Goal: Find specific page/section: Find specific page/section

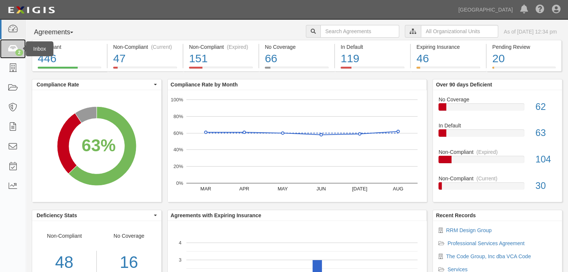
click at [13, 49] on icon at bounding box center [12, 49] width 10 height 9
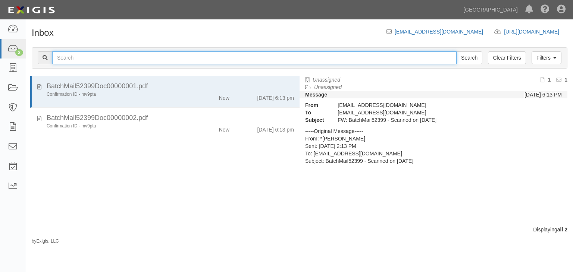
click at [70, 57] on input "text" at bounding box center [254, 58] width 405 height 13
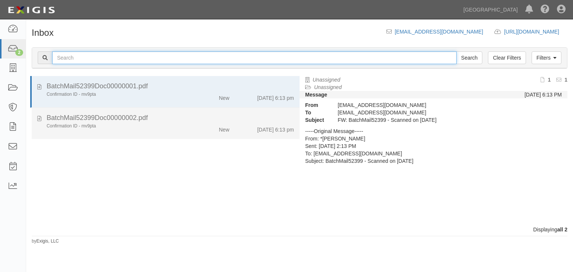
type input "RRM"
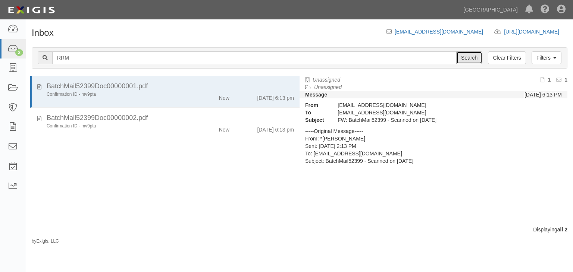
click at [474, 56] on input "Search" at bounding box center [469, 58] width 26 height 13
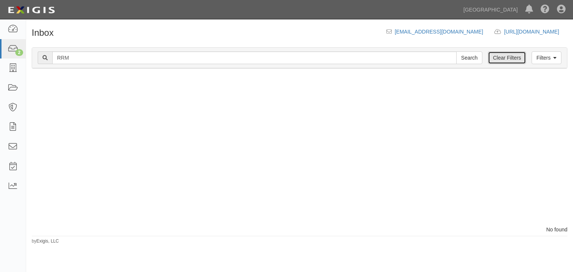
click at [508, 59] on link "Clear Filters" at bounding box center [507, 58] width 38 height 13
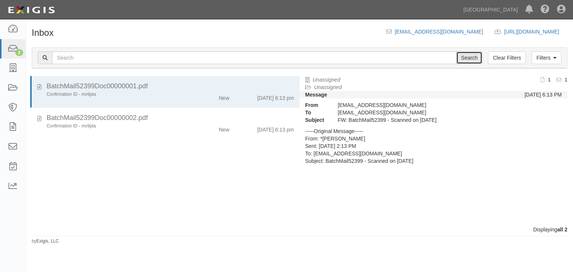
click at [473, 56] on input "Search" at bounding box center [469, 58] width 26 height 13
click at [9, 65] on icon at bounding box center [12, 68] width 10 height 9
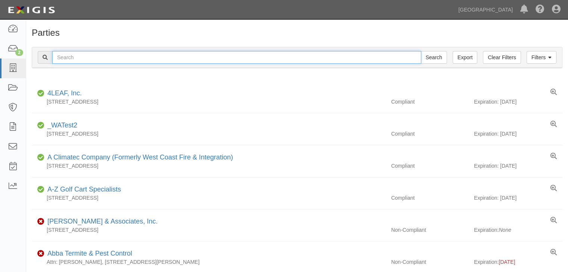
click at [74, 58] on input "text" at bounding box center [236, 57] width 369 height 13
type input "RRM Design Group"
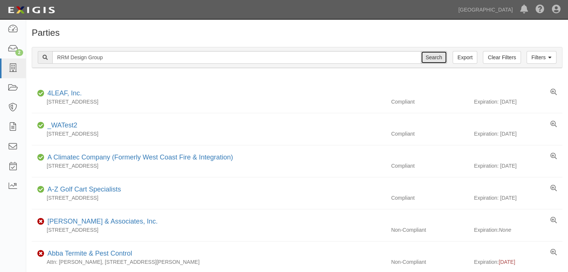
click at [436, 57] on input "Search" at bounding box center [434, 57] width 26 height 13
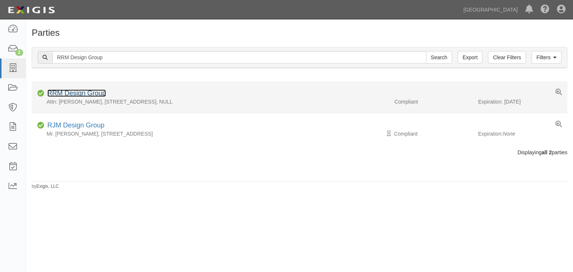
click at [84, 93] on link "RRM Design Group" at bounding box center [76, 93] width 59 height 7
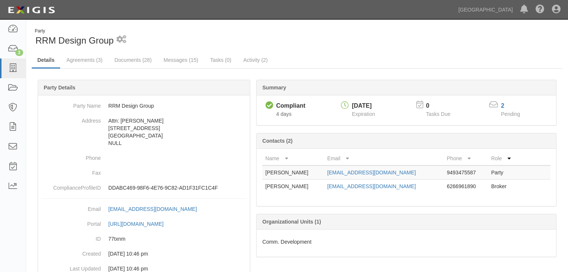
click at [283, 141] on b "Contacts (2)" at bounding box center [277, 141] width 30 height 6
click at [512, 113] on span "Pending" at bounding box center [510, 114] width 19 height 6
click at [493, 104] on icon at bounding box center [493, 105] width 9 height 8
click at [510, 113] on span "Pending" at bounding box center [510, 114] width 19 height 6
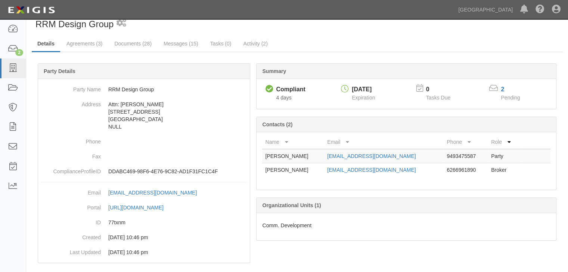
scroll to position [25, 0]
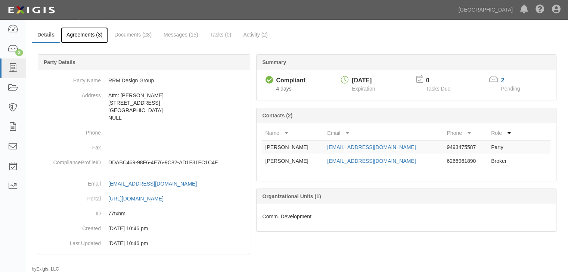
click at [88, 33] on link "Agreements (3)" at bounding box center [84, 35] width 47 height 16
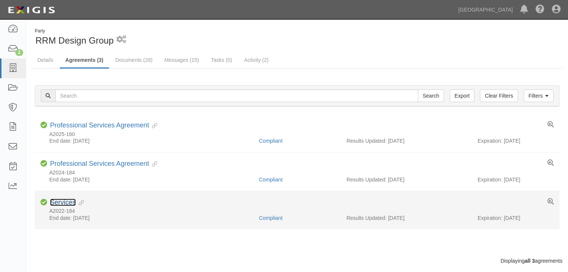
click at [65, 202] on link "Services" at bounding box center [63, 202] width 26 height 7
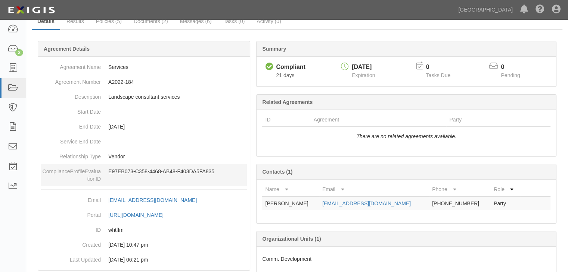
scroll to position [65, 0]
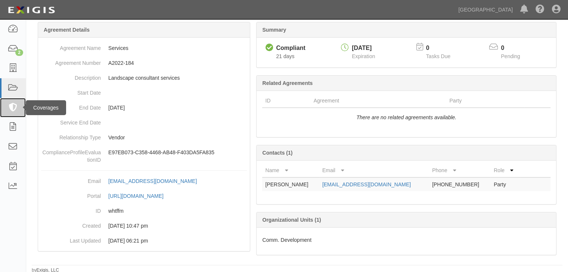
click at [21, 108] on link at bounding box center [13, 108] width 26 height 20
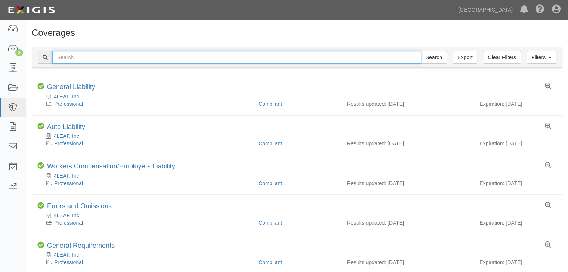
click at [71, 57] on input "text" at bounding box center [236, 57] width 369 height 13
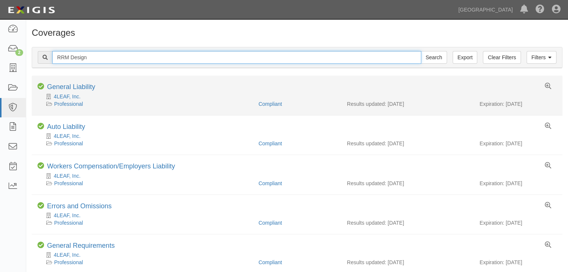
type input "RRM Design Group"
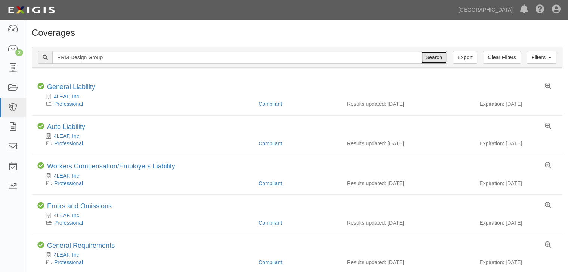
click at [432, 58] on input "Search" at bounding box center [434, 57] width 26 height 13
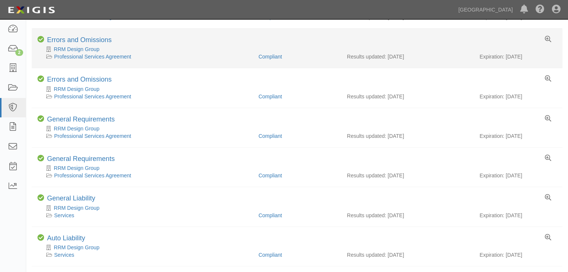
scroll to position [299, 0]
